Goal: Book appointment/travel/reservation

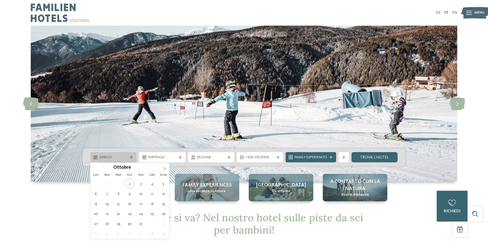
click at [135, 158] on div "Arrivo" at bounding box center [114, 157] width 46 height 10
click at [168, 169] on span at bounding box center [165, 167] width 9 height 9
type input "****"
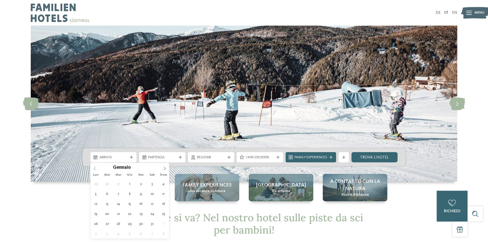
click at [93, 169] on icon at bounding box center [95, 169] width 4 height 4
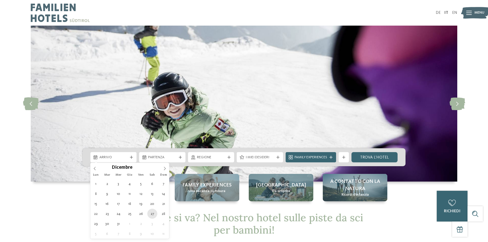
type div "[DATE]"
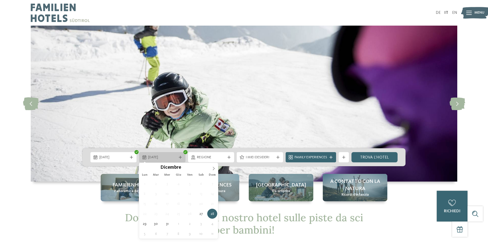
click at [183, 156] on div "[DATE]" at bounding box center [162, 157] width 46 height 10
click at [168, 157] on span "[DATE]" at bounding box center [162, 157] width 28 height 5
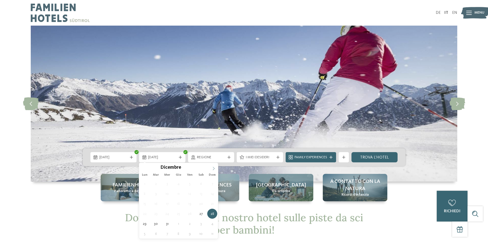
type input "****"
click at [215, 169] on icon at bounding box center [214, 168] width 2 height 3
type div "[DATE]"
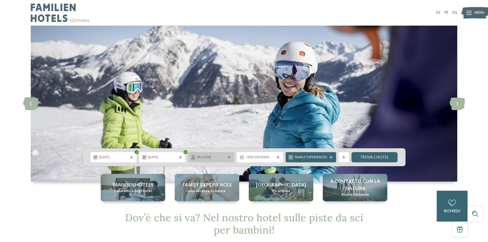
click at [228, 158] on icon at bounding box center [229, 157] width 3 height 3
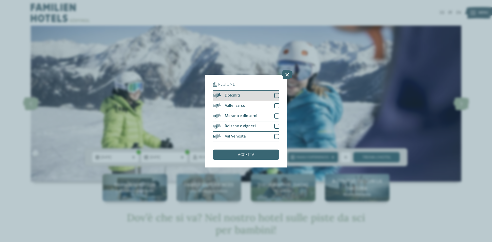
click at [276, 96] on div at bounding box center [276, 95] width 5 height 5
drag, startPoint x: 277, startPoint y: 104, endPoint x: 277, endPoint y: 107, distance: 3.1
click at [277, 104] on div at bounding box center [276, 105] width 5 height 5
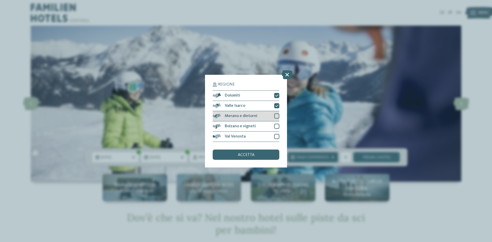
click at [278, 115] on div at bounding box center [276, 116] width 5 height 5
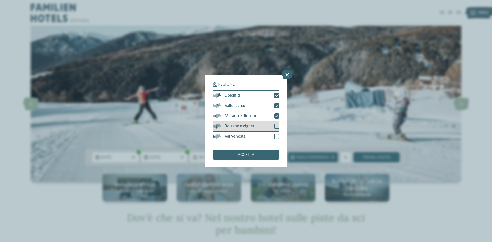
click at [277, 126] on div at bounding box center [276, 126] width 5 height 5
click at [277, 136] on div at bounding box center [276, 136] width 5 height 5
click at [247, 155] on span "accetta" at bounding box center [246, 155] width 17 height 4
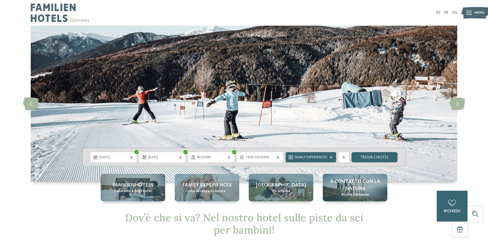
click at [216, 155] on span "Regione" at bounding box center [211, 157] width 28 height 5
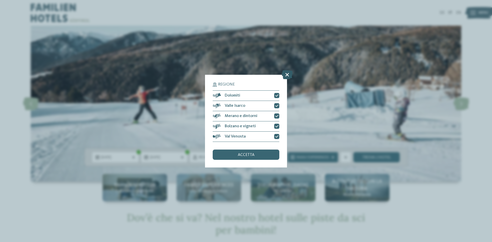
click at [285, 75] on icon at bounding box center [287, 74] width 11 height 9
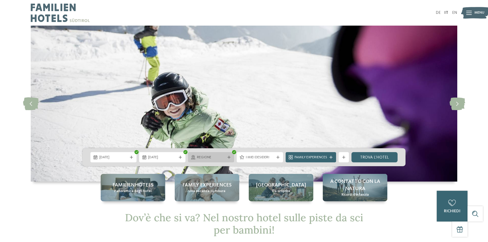
click at [217, 156] on span "Regione" at bounding box center [211, 157] width 28 height 5
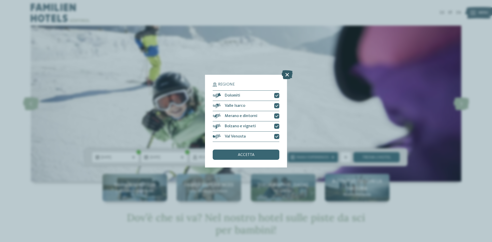
click at [289, 78] on icon at bounding box center [287, 74] width 11 height 9
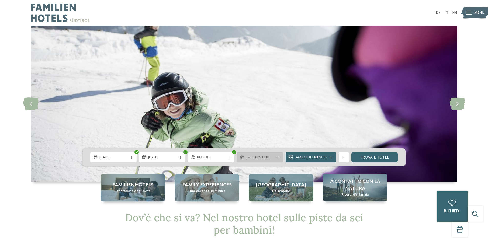
click at [279, 157] on icon at bounding box center [278, 157] width 3 height 3
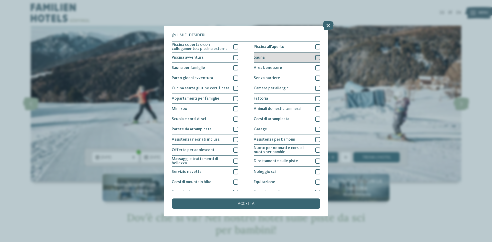
click at [315, 58] on div at bounding box center [317, 57] width 5 height 5
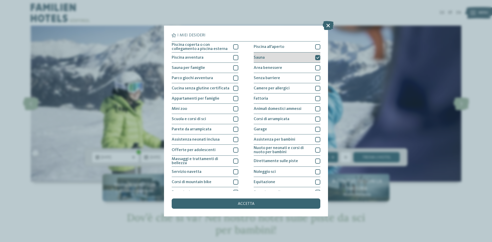
click at [315, 57] on div at bounding box center [317, 57] width 5 height 5
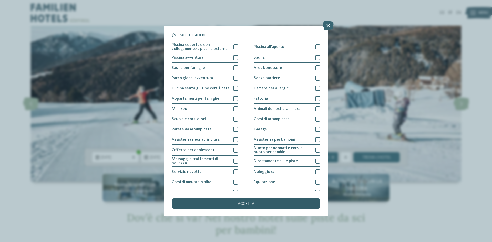
click at [262, 204] on div "accetta" at bounding box center [246, 204] width 149 height 10
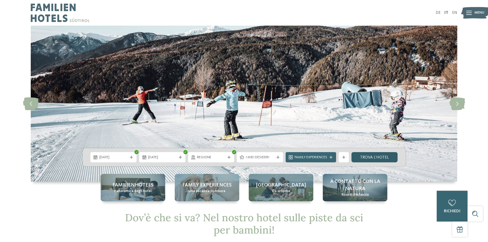
click at [362, 158] on link "trova l’hotel" at bounding box center [375, 157] width 46 height 10
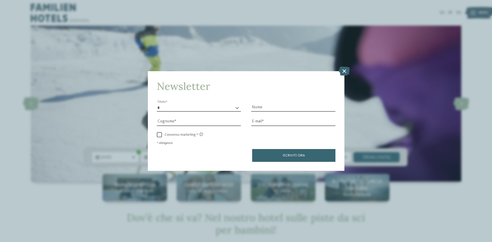
drag, startPoint x: 342, startPoint y: 70, endPoint x: 338, endPoint y: 70, distance: 3.3
click at [342, 70] on icon at bounding box center [344, 71] width 11 height 9
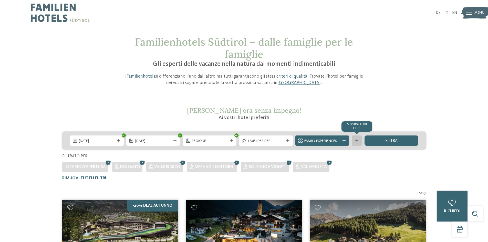
click at [361, 139] on div "mostra altri filtri" at bounding box center [357, 141] width 10 height 10
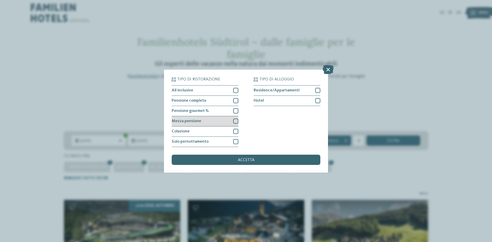
click at [235, 122] on div at bounding box center [235, 121] width 5 height 5
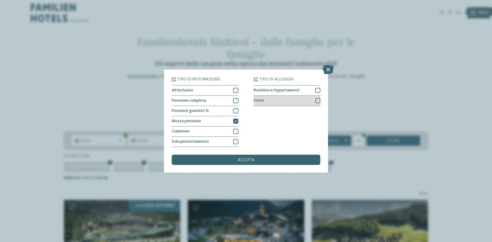
click at [318, 101] on div at bounding box center [317, 100] width 5 height 5
click at [268, 163] on div "accetta" at bounding box center [246, 160] width 149 height 10
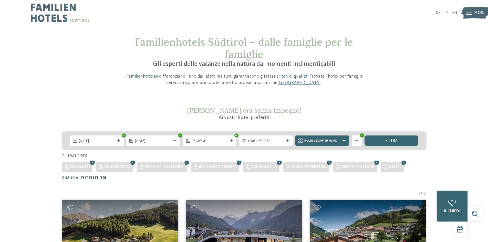
click at [409, 140] on div "filtra" at bounding box center [392, 141] width 54 height 10
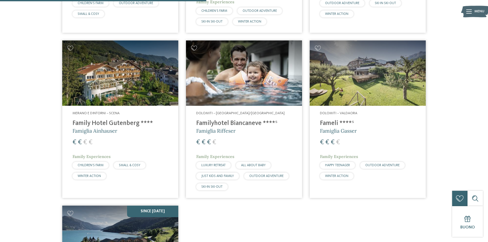
scroll to position [143, 0]
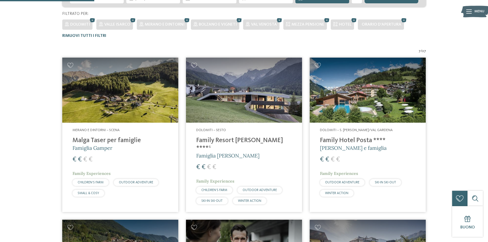
click at [128, 110] on img at bounding box center [120, 90] width 116 height 65
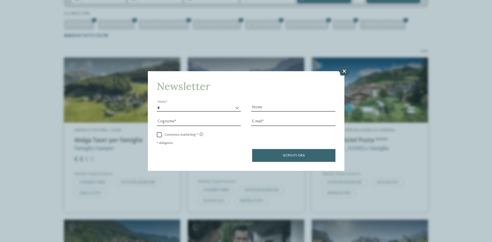
click at [345, 72] on icon at bounding box center [344, 71] width 11 height 9
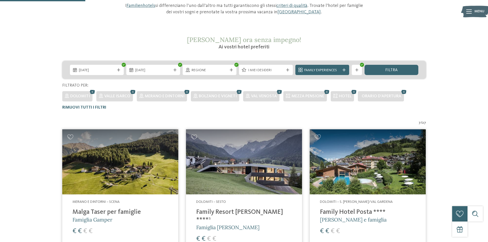
scroll to position [0, 0]
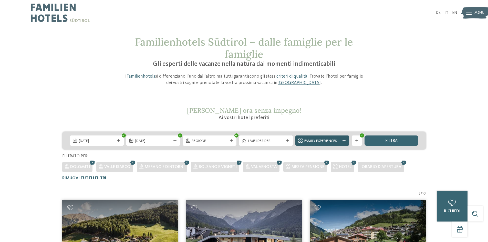
click at [346, 141] on div at bounding box center [344, 140] width 5 height 3
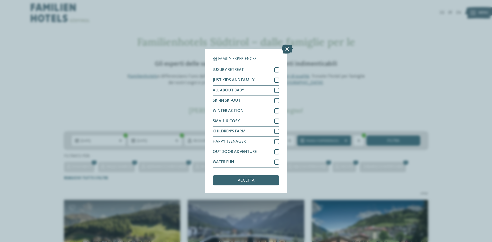
click at [287, 45] on icon at bounding box center [287, 48] width 11 height 9
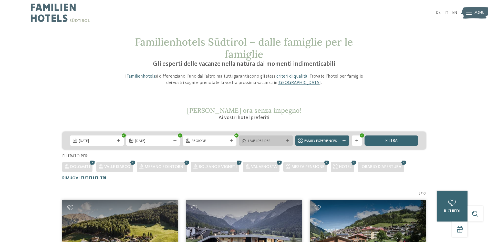
click at [289, 142] on icon at bounding box center [287, 140] width 3 height 3
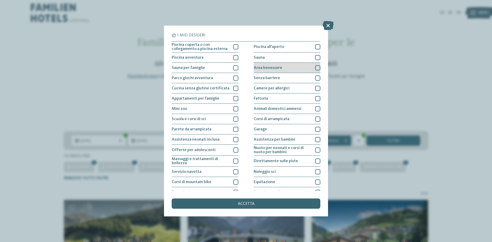
click at [316, 66] on div at bounding box center [317, 67] width 5 height 5
click at [315, 59] on div at bounding box center [317, 57] width 5 height 5
click at [242, 205] on span "accetta" at bounding box center [246, 204] width 17 height 4
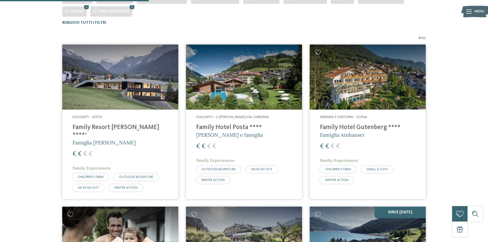
scroll to position [181, 0]
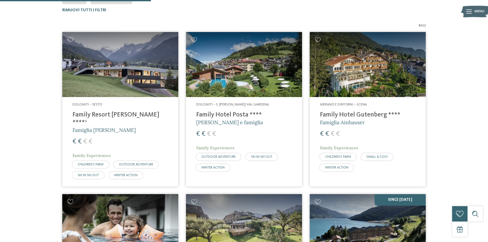
click at [111, 84] on img at bounding box center [120, 64] width 116 height 65
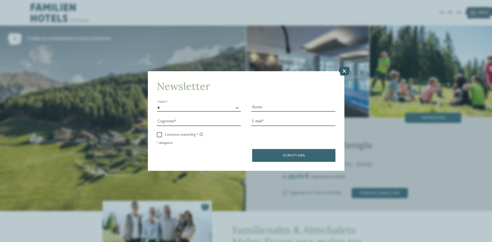
click at [345, 72] on icon at bounding box center [344, 71] width 11 height 9
